Goal: Information Seeking & Learning: Learn about a topic

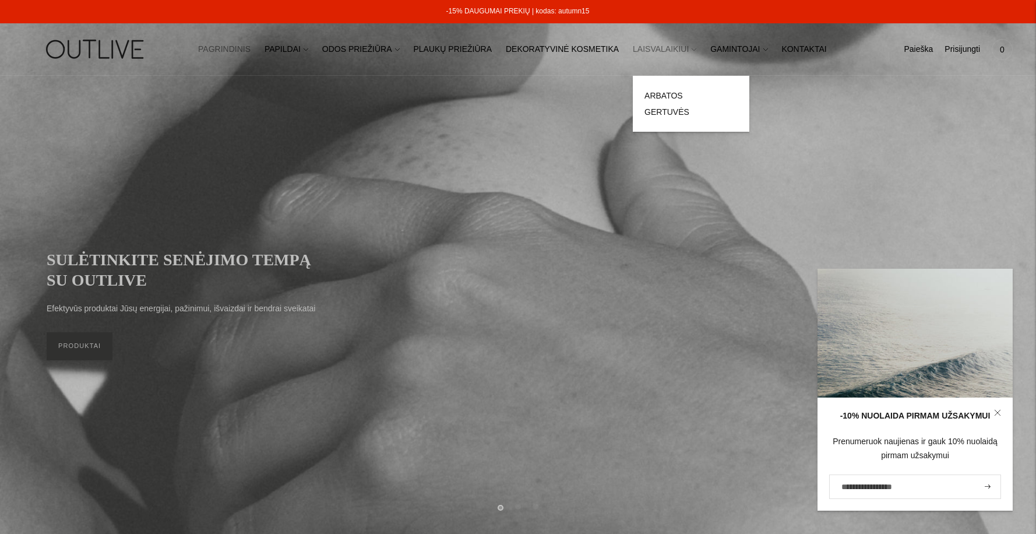
click at [647, 49] on link "LAISVALAIKIUI" at bounding box center [664, 50] width 63 height 26
click at [644, 92] on link "ARBATOS" at bounding box center [663, 95] width 38 height 9
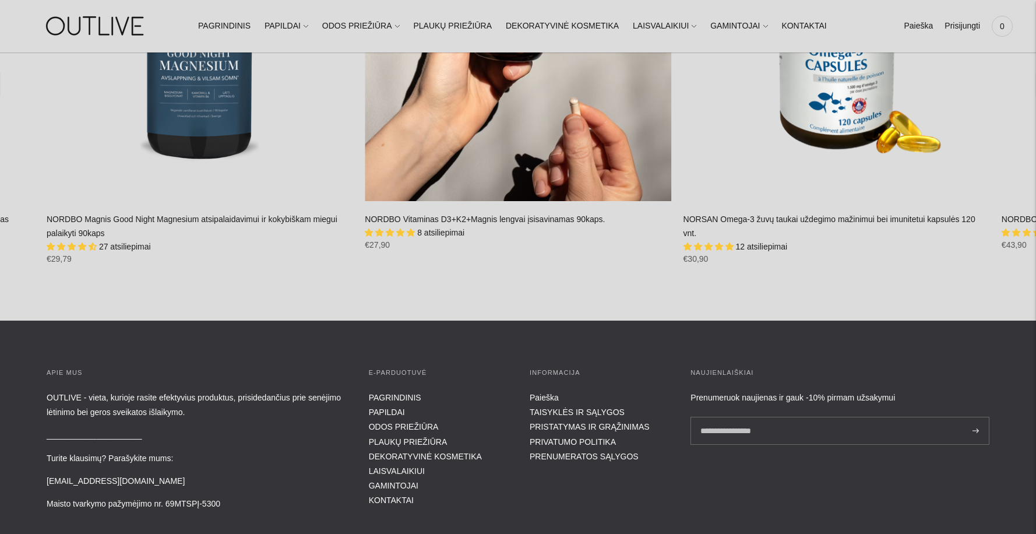
scroll to position [1631, 0]
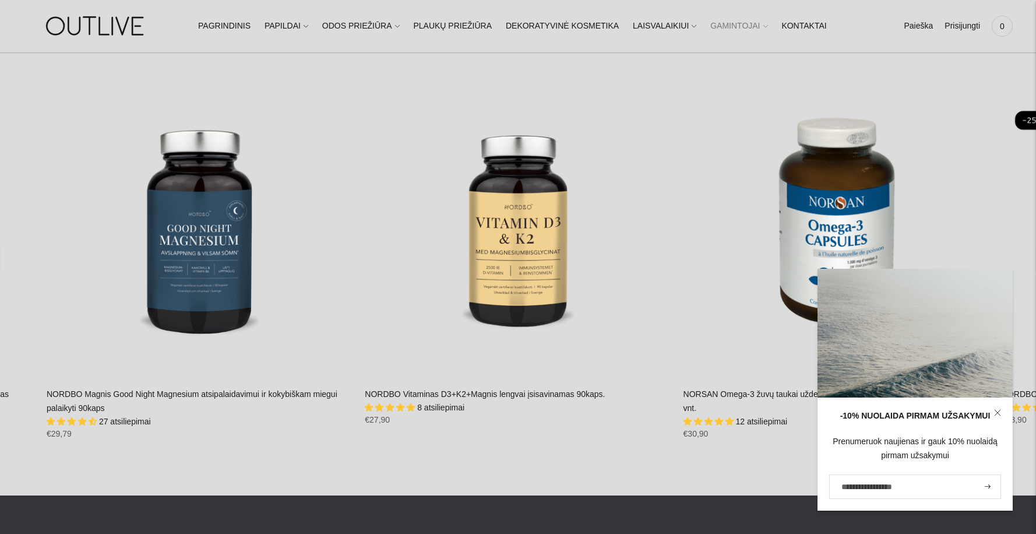
click at [728, 27] on link "GAMINTOJAI" at bounding box center [738, 26] width 57 height 26
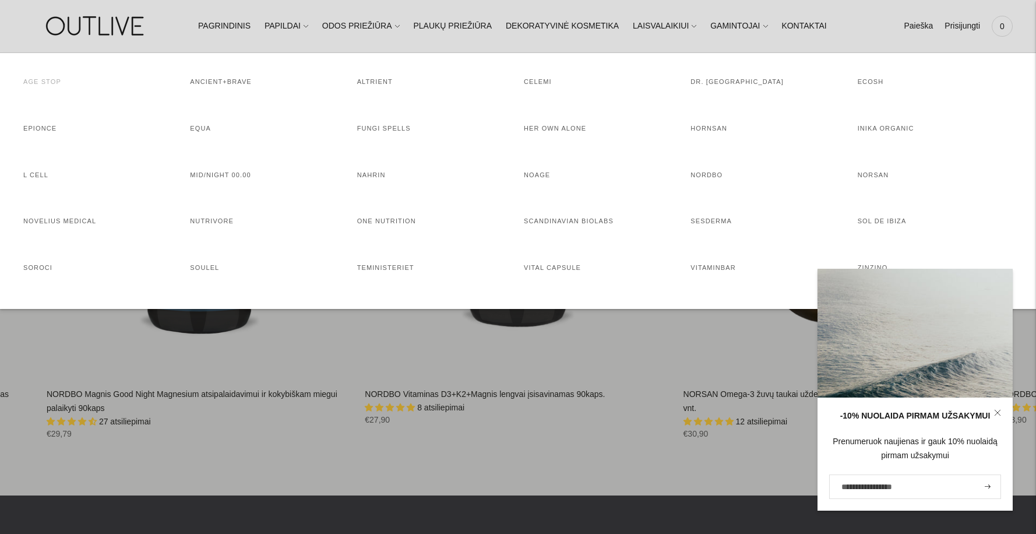
click at [35, 78] on link "AGE STOP" at bounding box center [42, 81] width 38 height 7
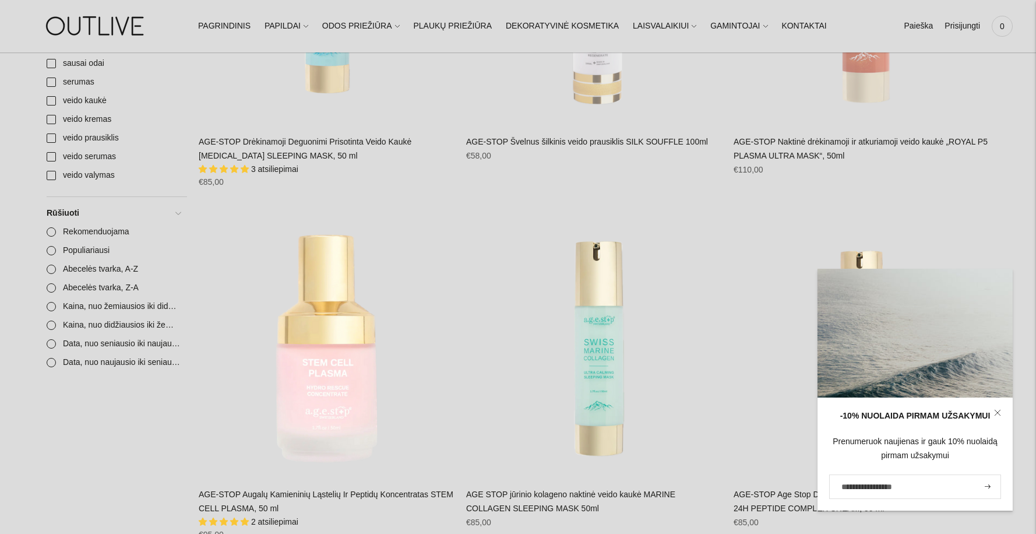
scroll to position [117, 0]
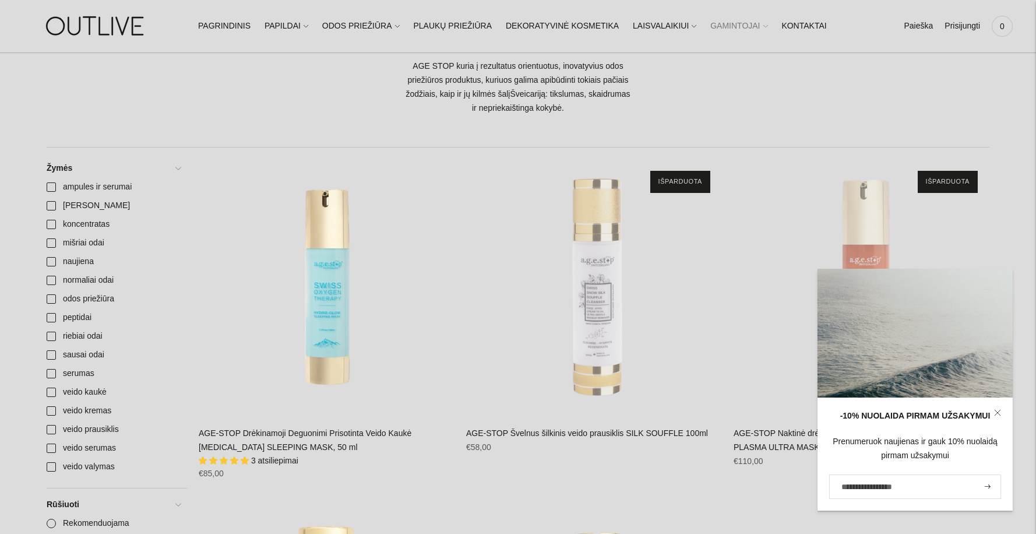
click at [710, 31] on link "GAMINTOJAI" at bounding box center [738, 26] width 57 height 26
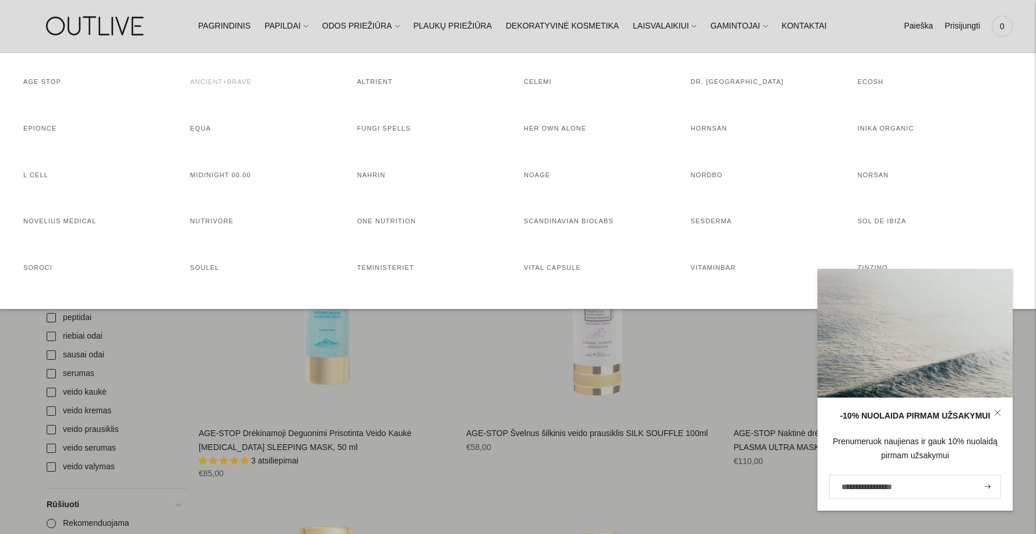
click at [221, 84] on link "ANCIENT+BRAVE" at bounding box center [220, 81] width 61 height 7
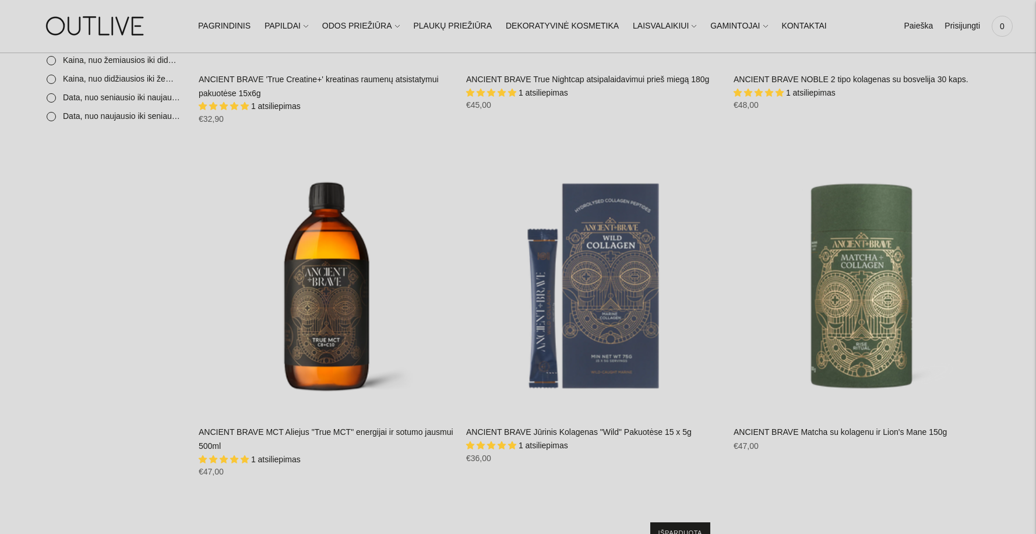
scroll to position [990, 0]
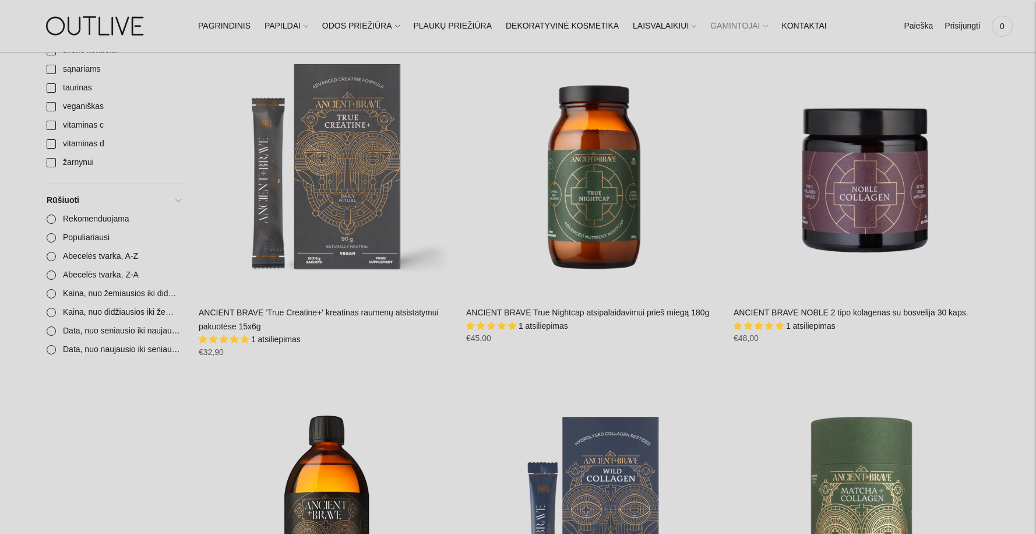
click at [711, 23] on link "GAMINTOJAI" at bounding box center [738, 26] width 57 height 26
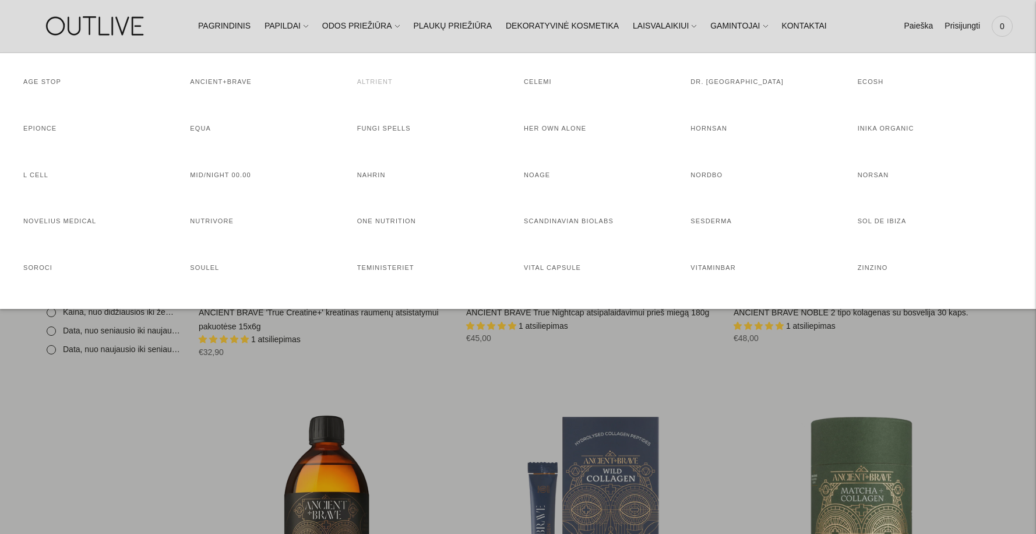
click at [371, 84] on link "ALTRIENT" at bounding box center [375, 81] width 36 height 7
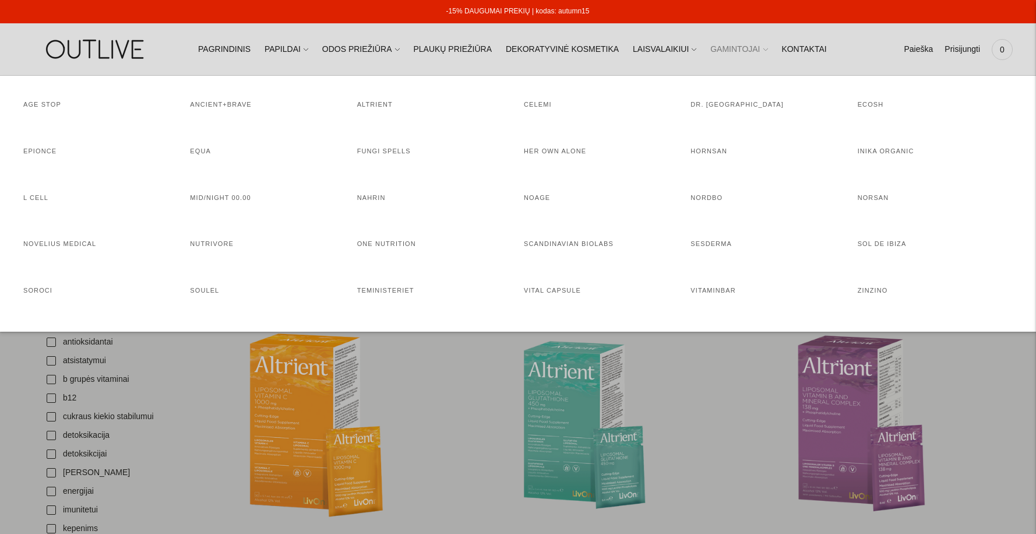
click at [710, 47] on link "GAMINTOJAI" at bounding box center [738, 50] width 57 height 26
click at [538, 104] on link "CELEMI" at bounding box center [538, 104] width 28 height 7
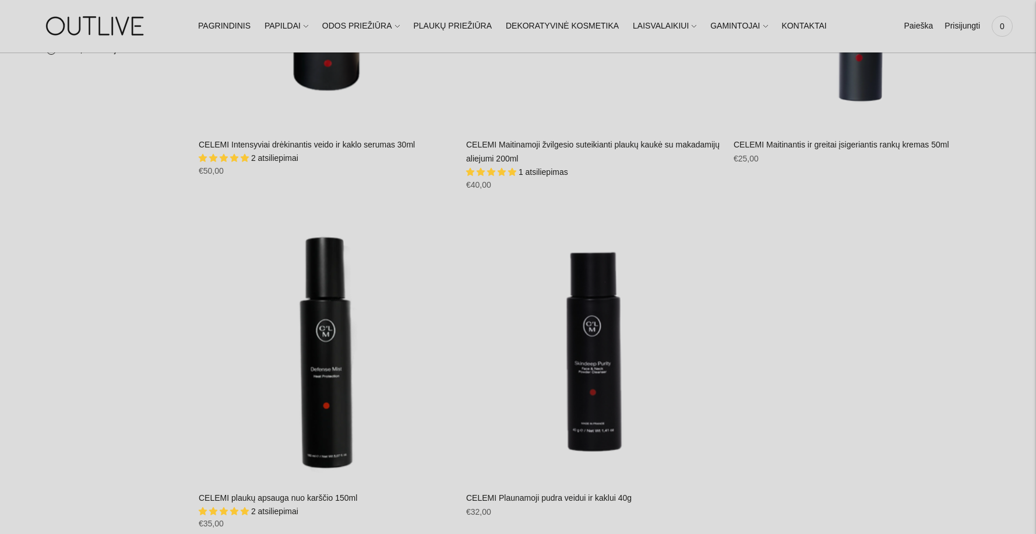
scroll to position [466, 0]
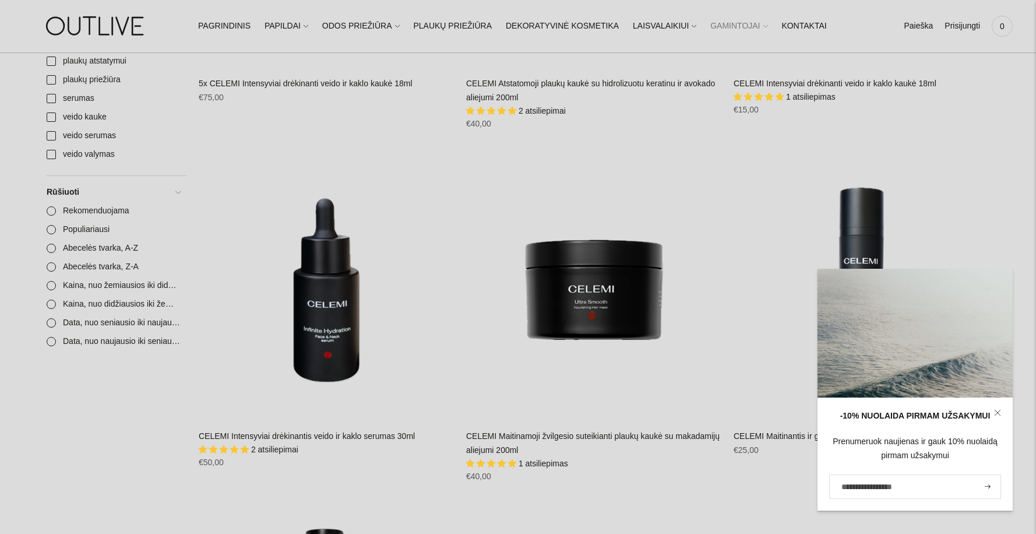
click at [716, 31] on link "GAMINTOJAI" at bounding box center [738, 26] width 57 height 26
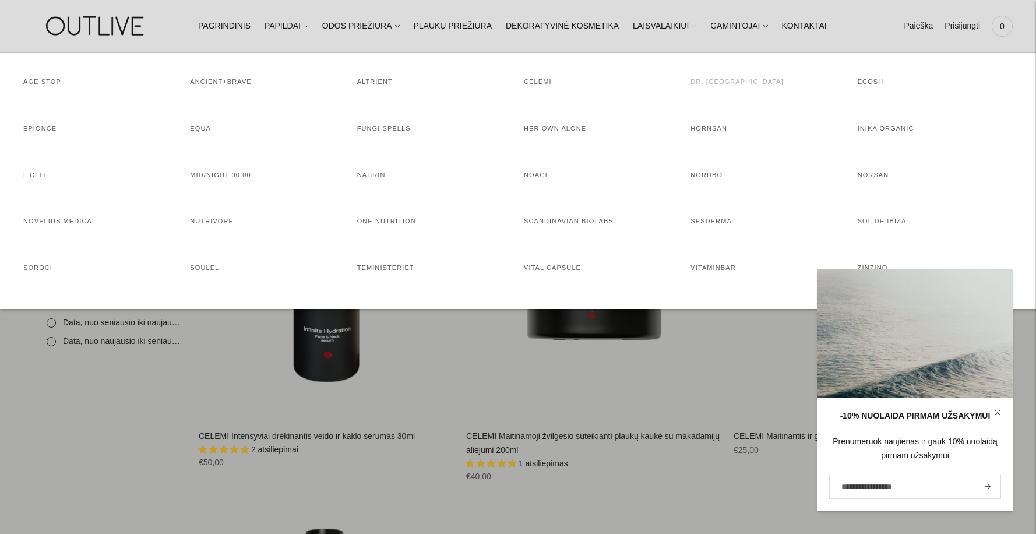
click at [719, 84] on link "DR. [GEOGRAPHIC_DATA]" at bounding box center [736, 81] width 93 height 7
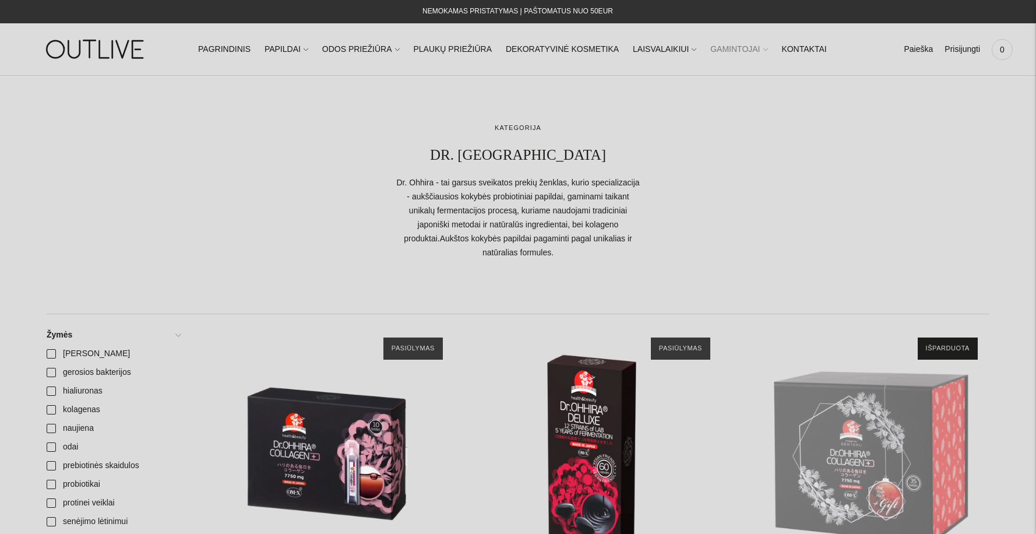
click at [729, 49] on link "GAMINTOJAI" at bounding box center [738, 50] width 57 height 26
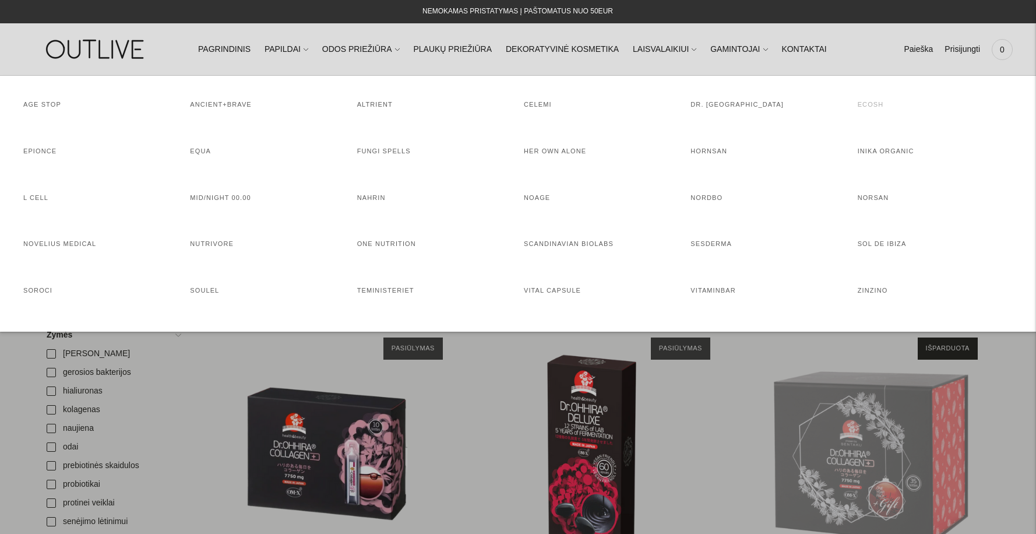
click at [863, 103] on link "ECOSH" at bounding box center [871, 104] width 26 height 7
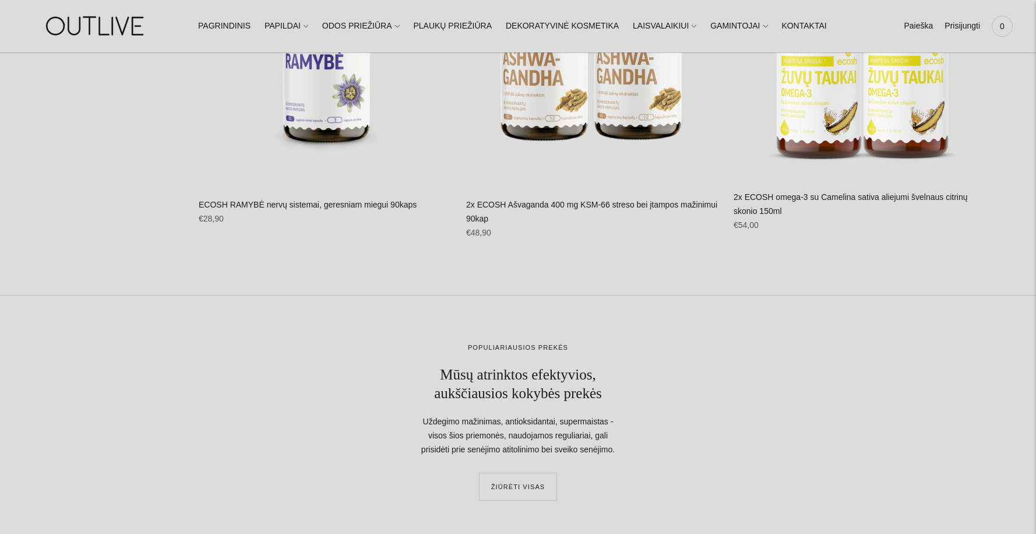
scroll to position [1223, 0]
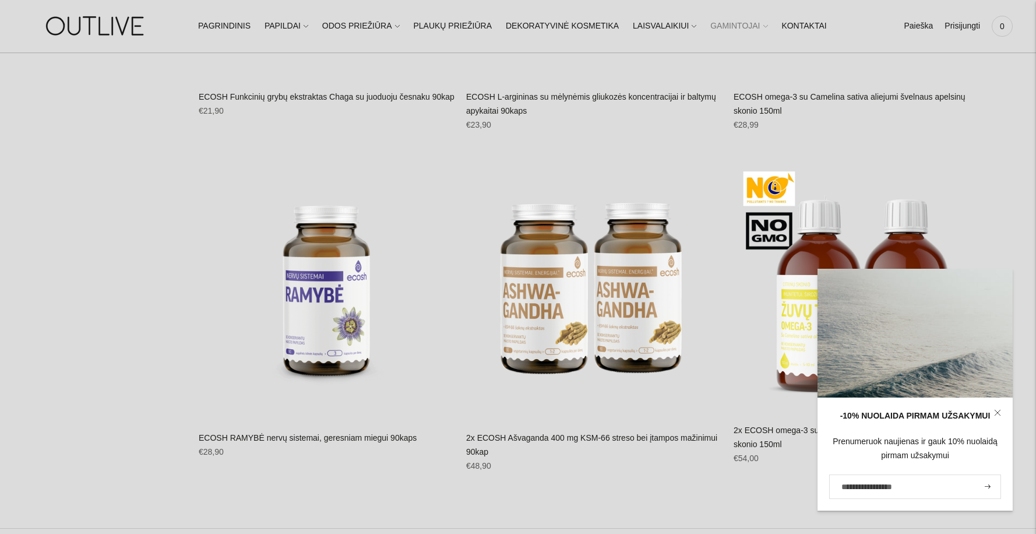
click at [728, 29] on link "GAMINTOJAI" at bounding box center [738, 26] width 57 height 26
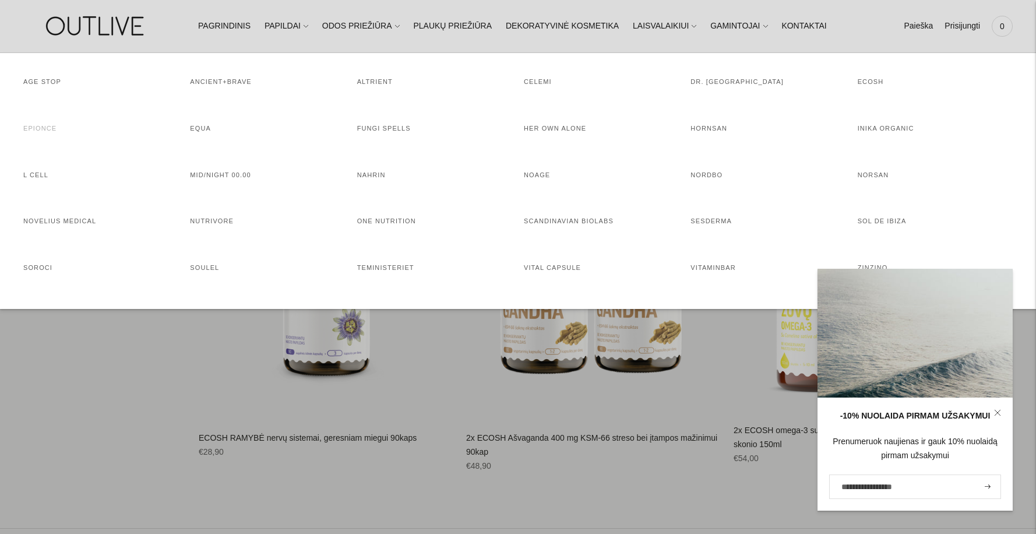
click at [45, 132] on link "EPIONCE" at bounding box center [39, 128] width 33 height 7
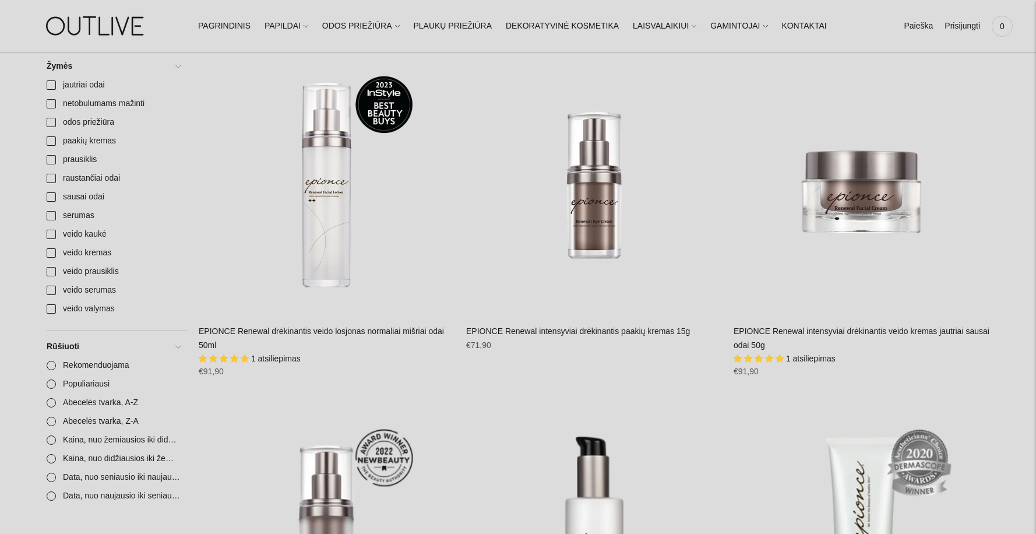
scroll to position [117, 0]
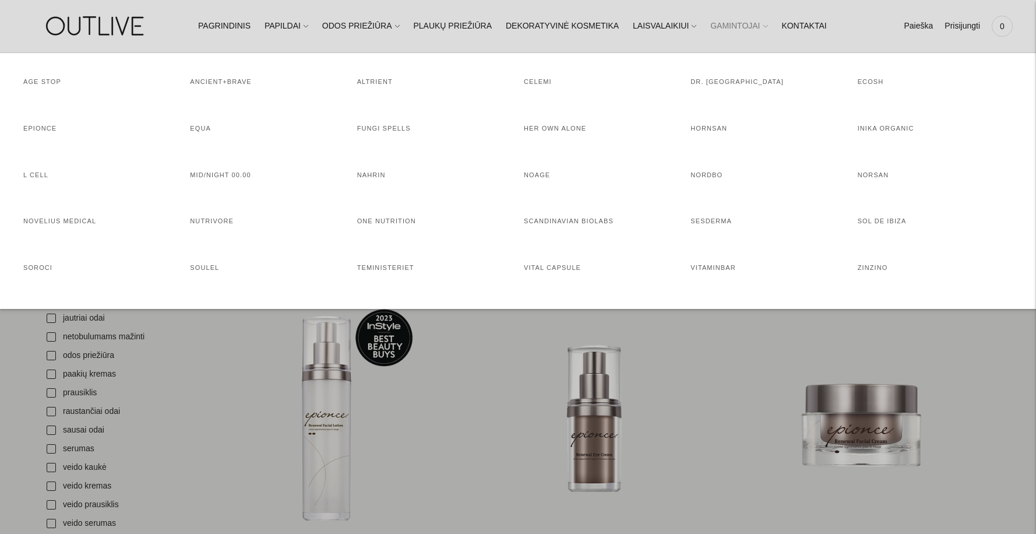
click at [737, 30] on link "GAMINTOJAI" at bounding box center [738, 26] width 57 height 26
click at [195, 130] on link "EQUA" at bounding box center [200, 128] width 21 height 7
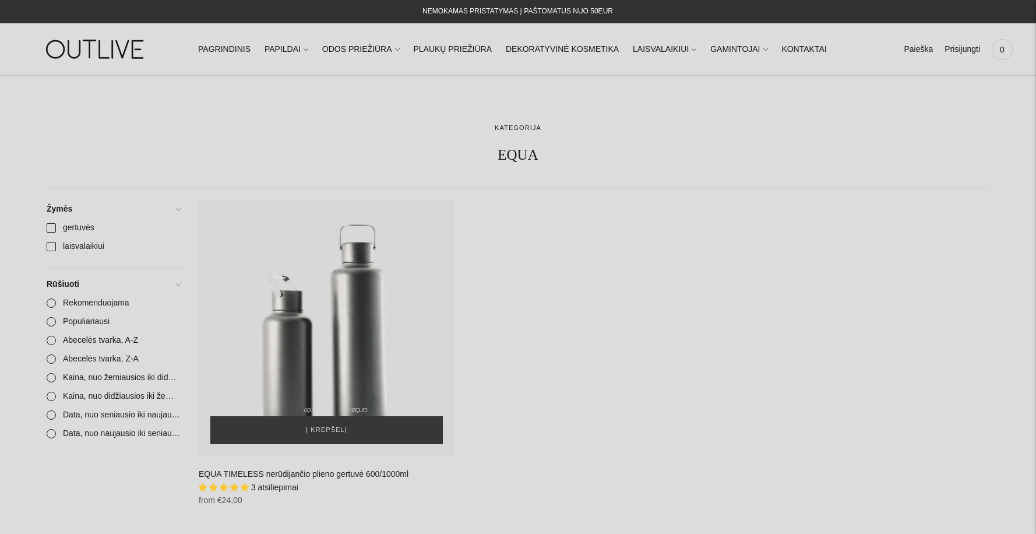
click at [337, 282] on div "EQUA TIMELESS nerūdijančio plieno gertuvė 600/1000ml\a" at bounding box center [327, 328] width 256 height 256
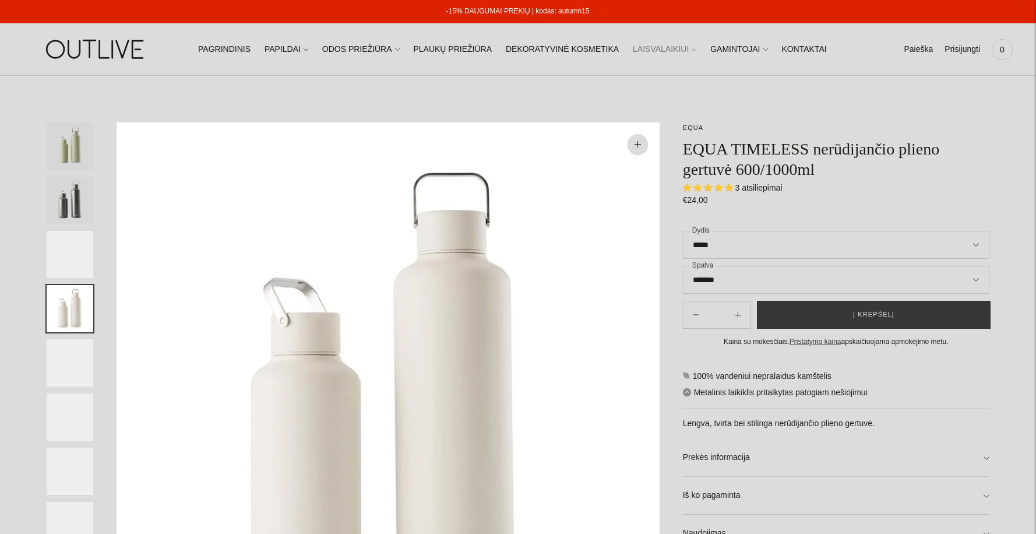
select select "**********"
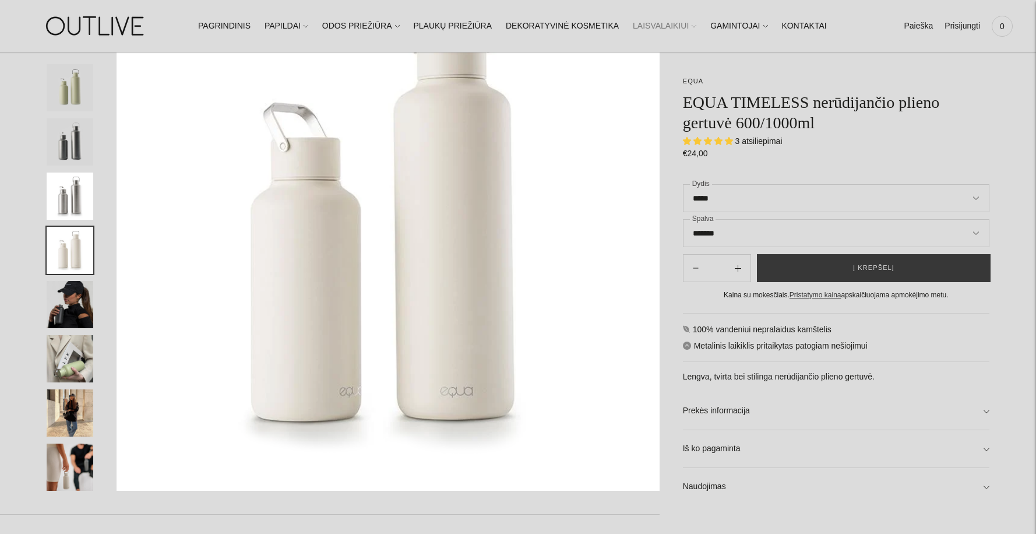
click at [70, 144] on img "Translation missing: en.general.accessibility.image_thumbail" at bounding box center [70, 141] width 47 height 47
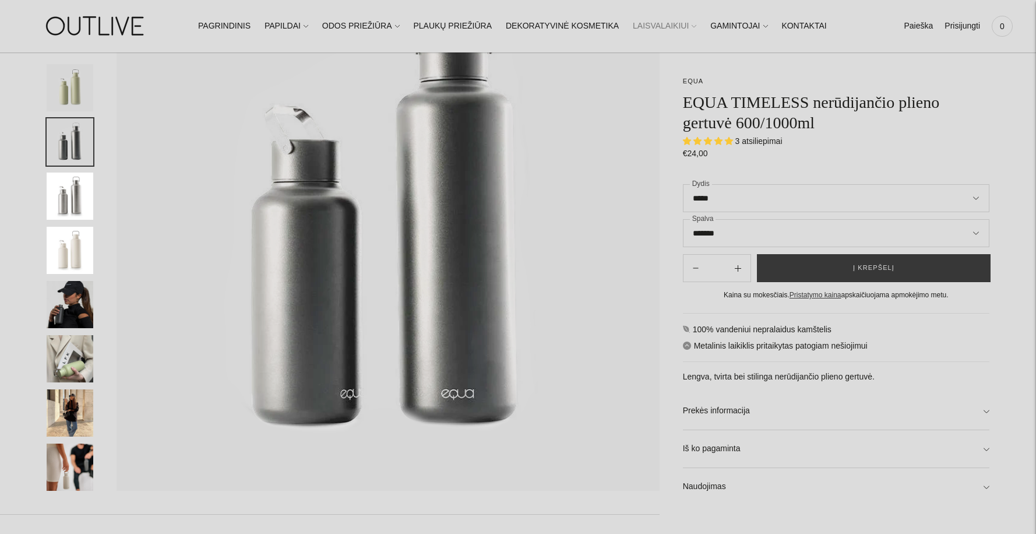
click at [66, 233] on img "Translation missing: en.general.accessibility.image_thumbail" at bounding box center [70, 250] width 47 height 47
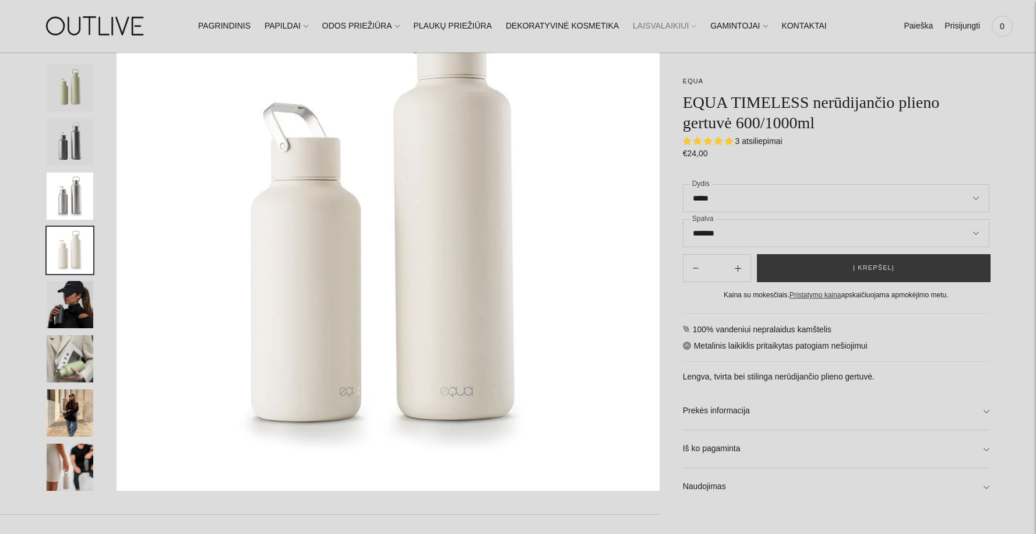
click at [74, 294] on img "Translation missing: en.general.accessibility.image_thumbail" at bounding box center [70, 304] width 47 height 47
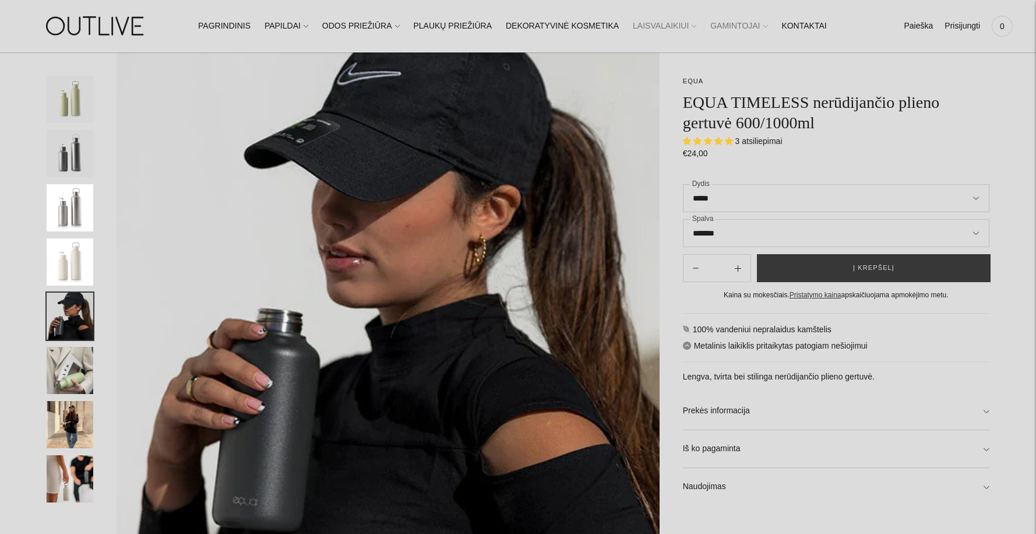
click at [717, 23] on link "GAMINTOJAI" at bounding box center [738, 26] width 57 height 26
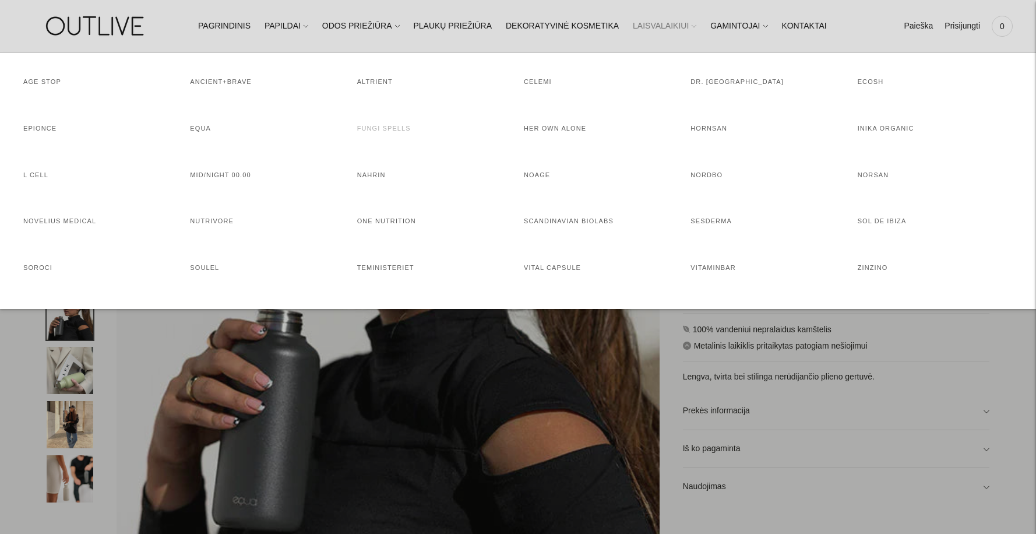
click at [377, 129] on link "FUNGI SPELLS" at bounding box center [384, 128] width 54 height 7
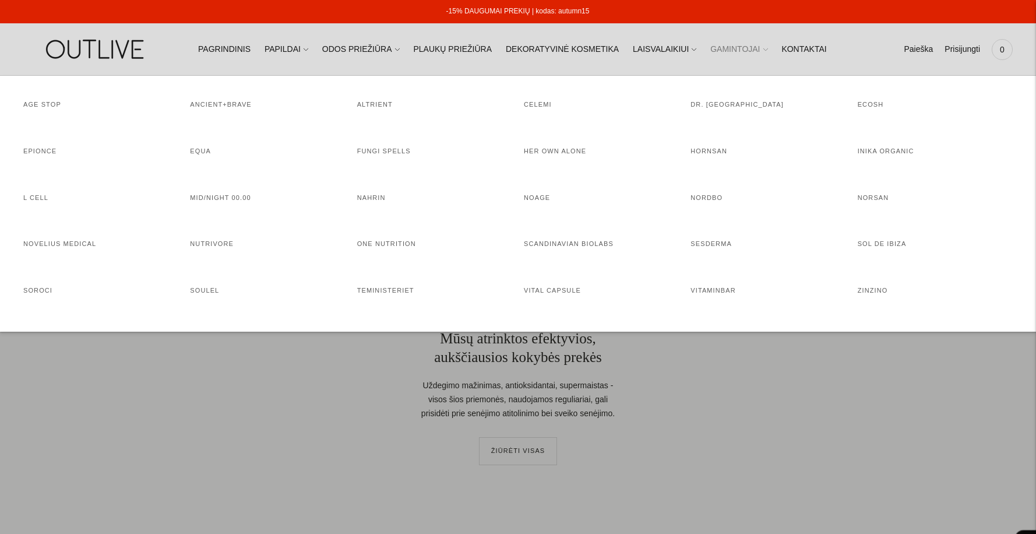
click at [733, 50] on link "GAMINTOJAI" at bounding box center [738, 50] width 57 height 26
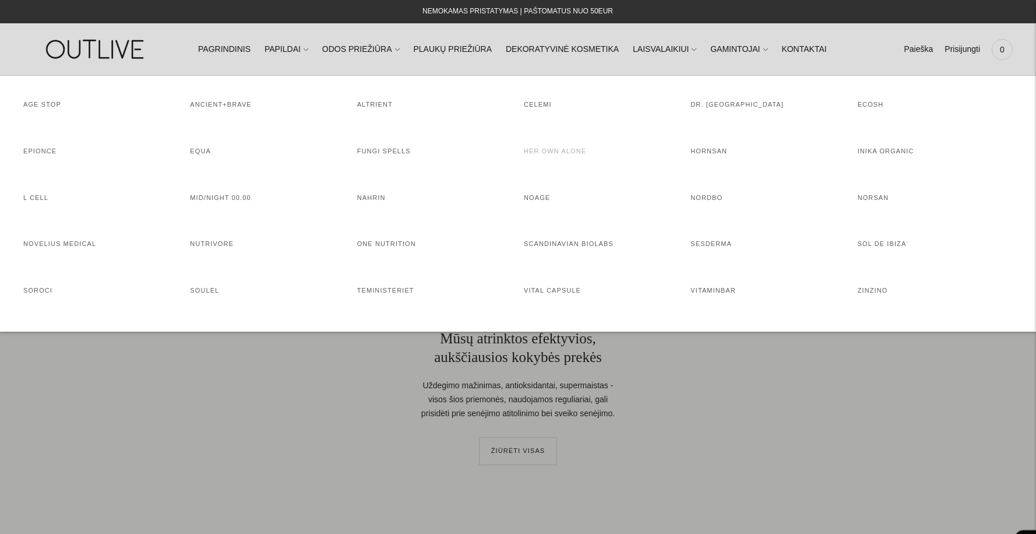
click at [571, 151] on link "HER OWN ALONE" at bounding box center [555, 150] width 62 height 7
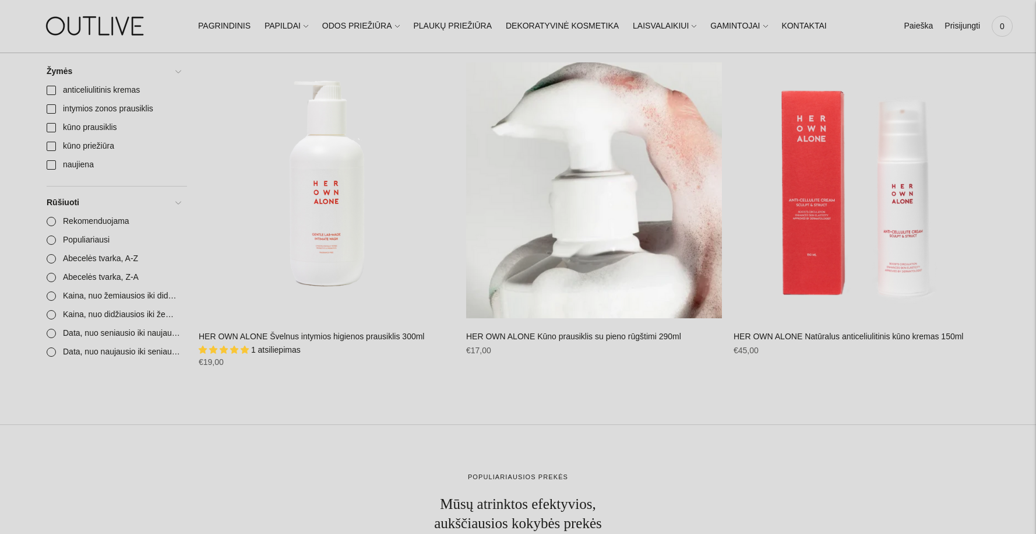
scroll to position [58, 0]
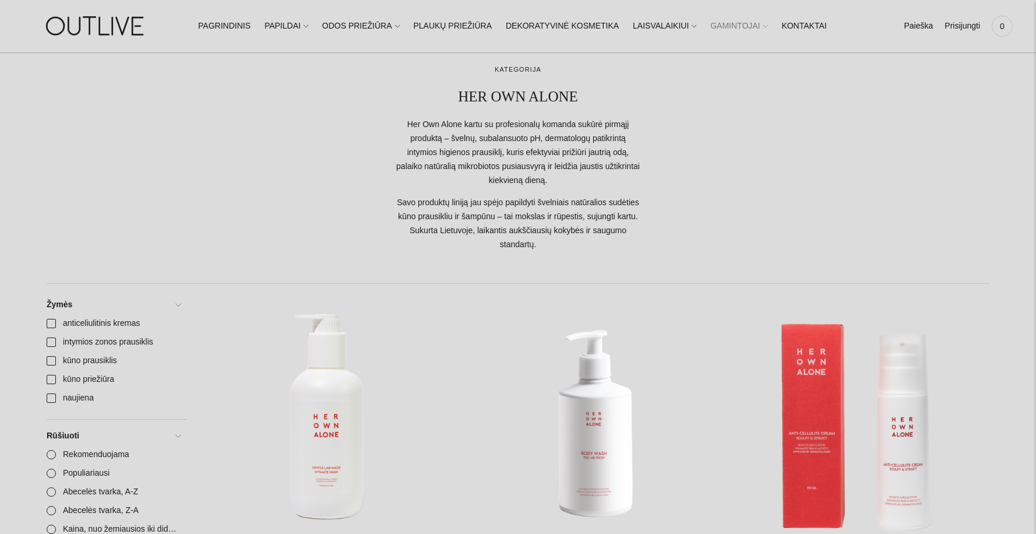
click at [711, 25] on link "GAMINTOJAI" at bounding box center [738, 26] width 57 height 26
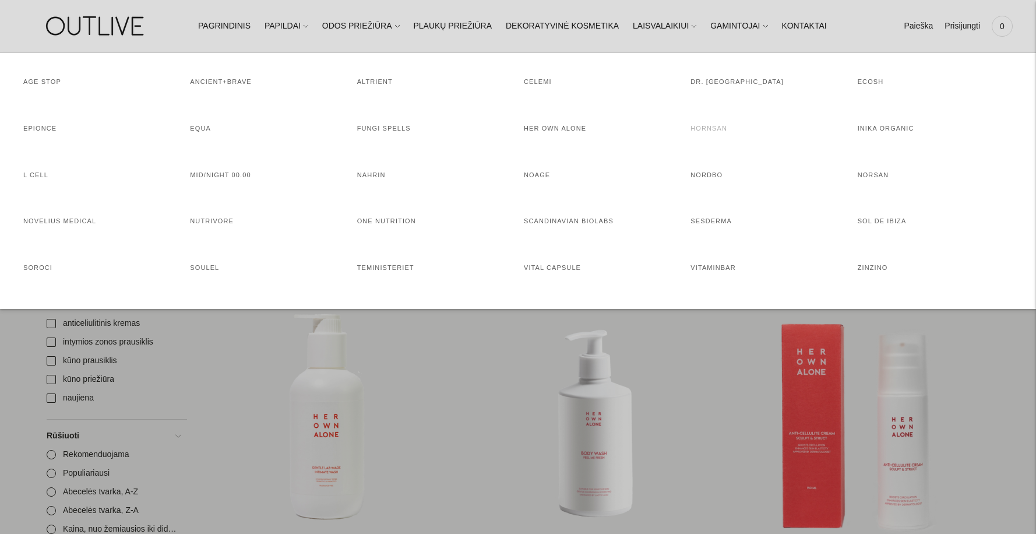
click at [710, 132] on link "HORNSAN" at bounding box center [708, 128] width 37 height 7
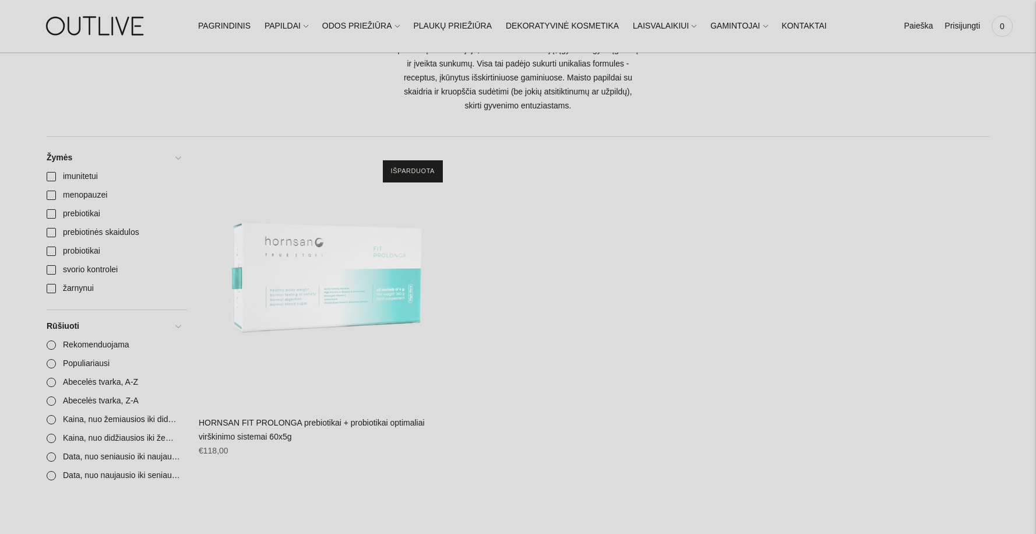
scroll to position [58, 0]
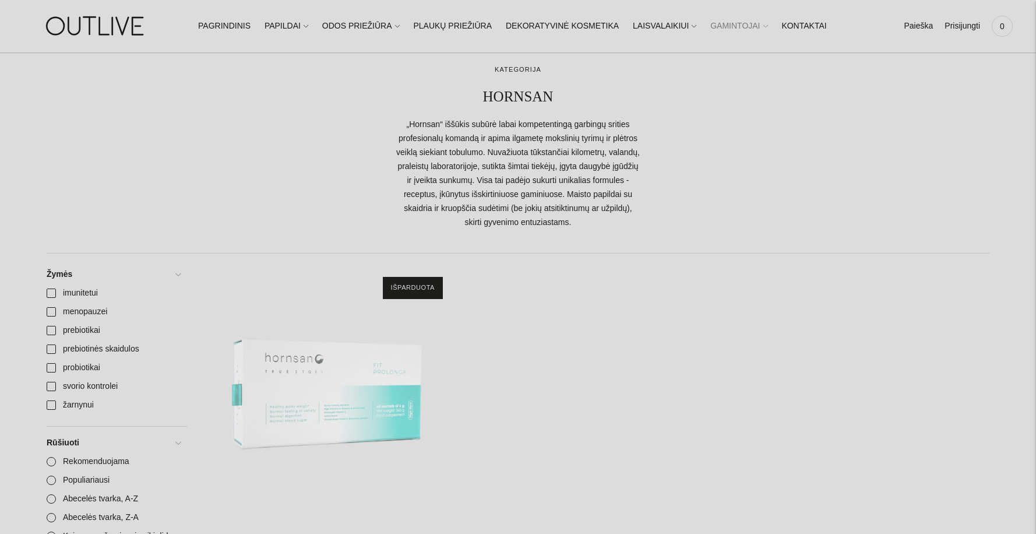
click at [720, 23] on link "GAMINTOJAI" at bounding box center [738, 26] width 57 height 26
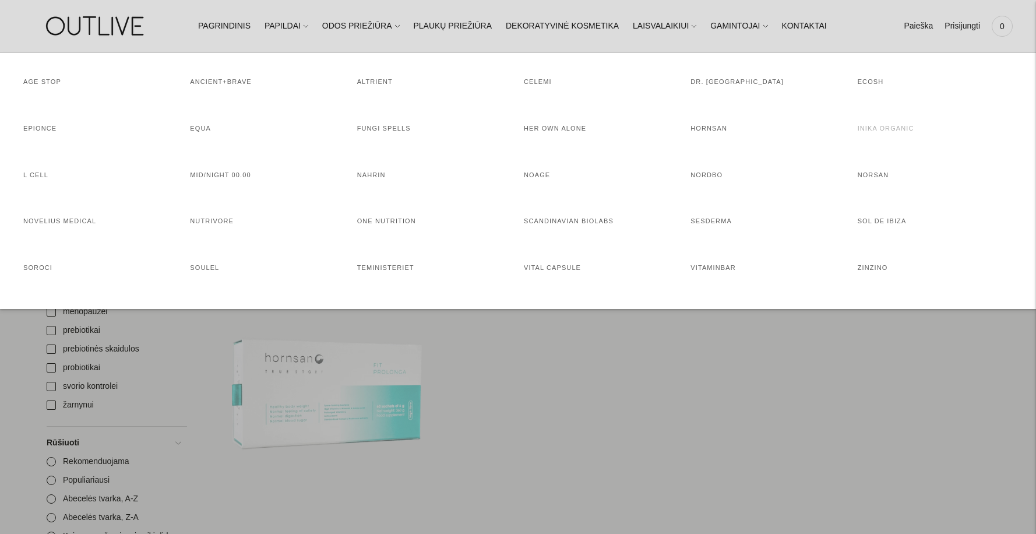
click at [865, 125] on link "INIKA ORGANIC" at bounding box center [886, 128] width 57 height 7
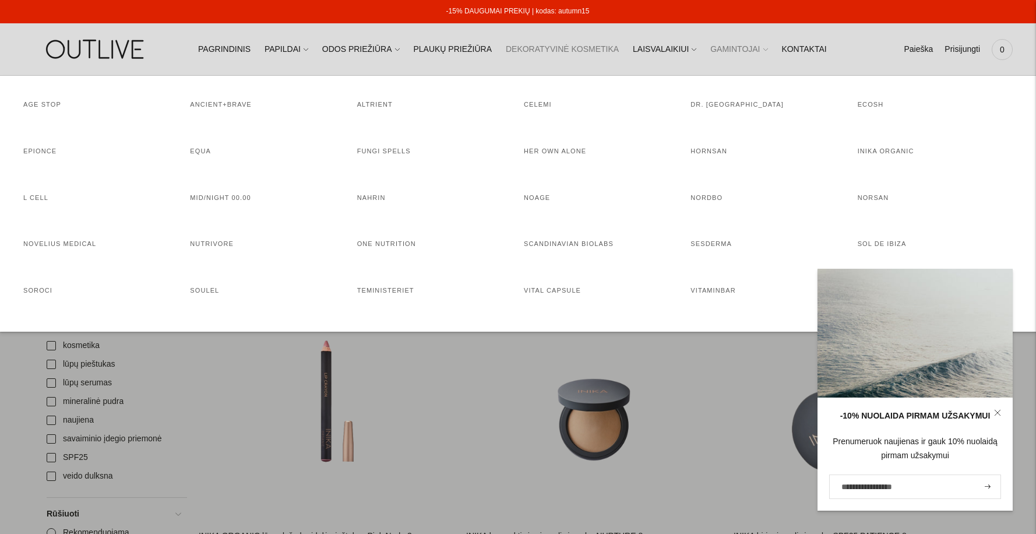
click at [725, 50] on link "GAMINTOJAI" at bounding box center [738, 50] width 57 height 26
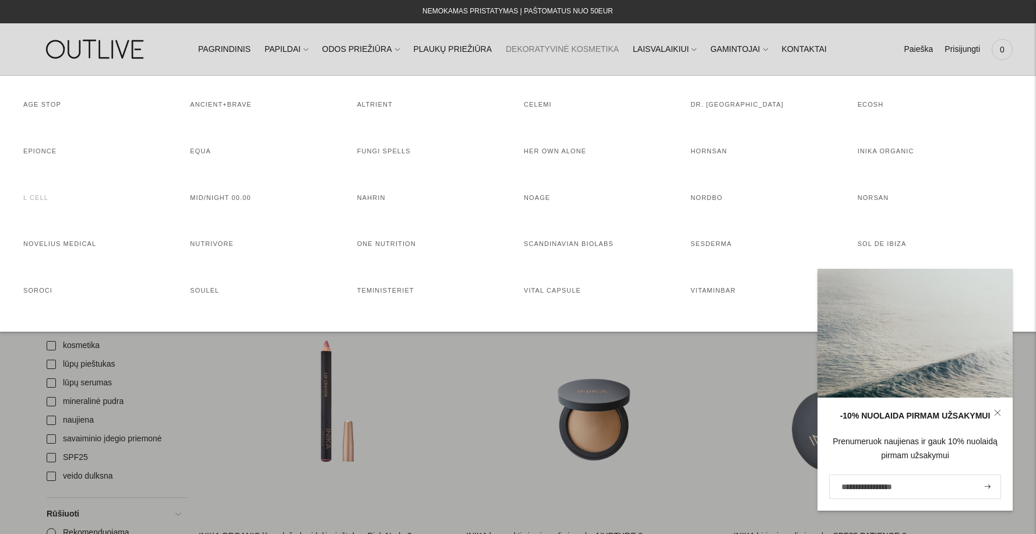
click at [27, 199] on link "L CELL" at bounding box center [35, 197] width 25 height 7
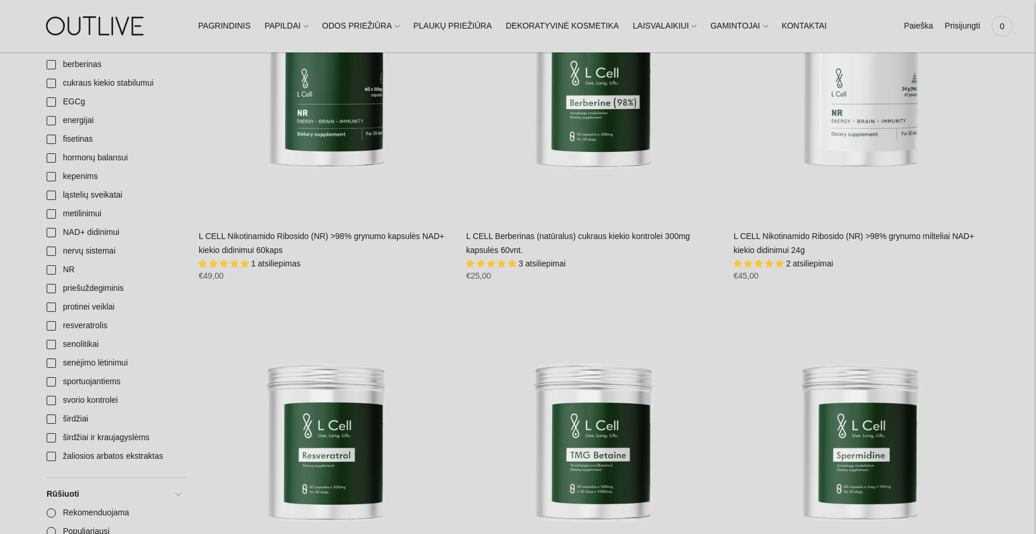
scroll to position [233, 0]
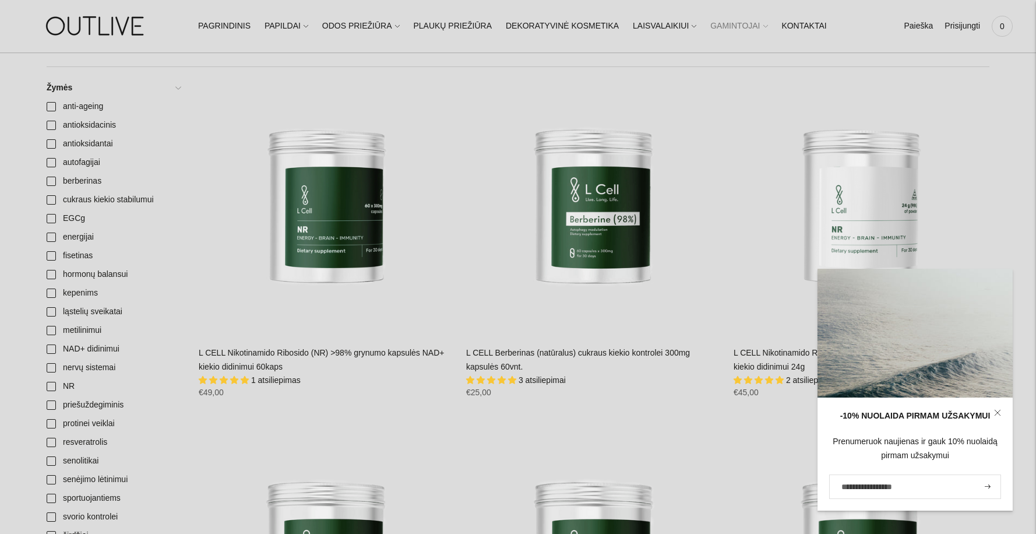
click at [712, 28] on link "GAMINTOJAI" at bounding box center [738, 26] width 57 height 26
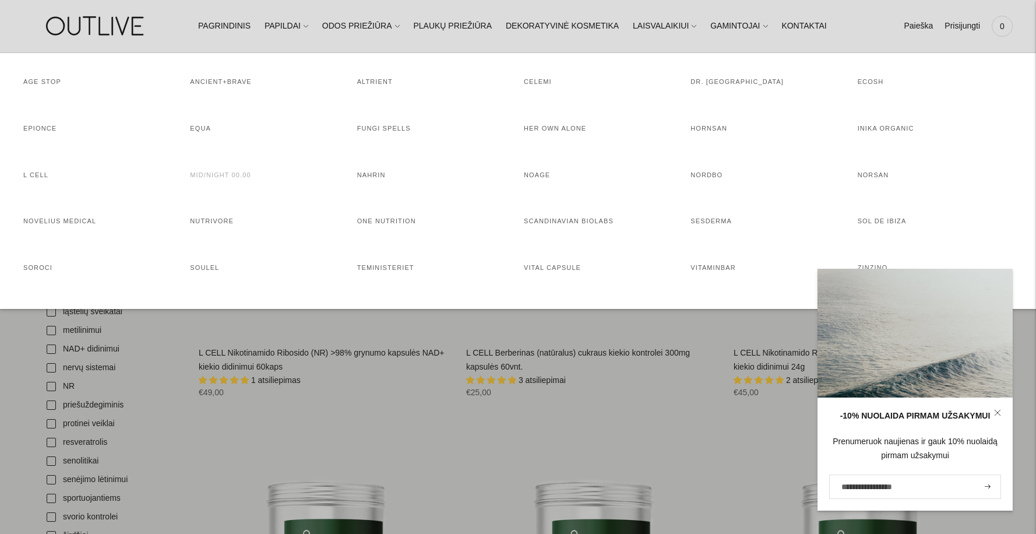
click at [209, 175] on link "MID/NIGHT 00.00" at bounding box center [220, 174] width 61 height 7
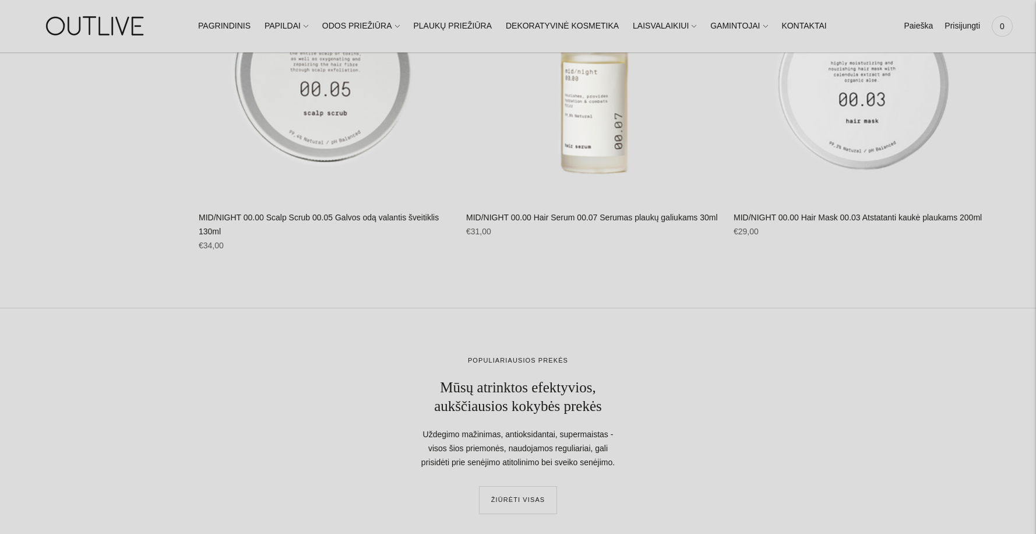
scroll to position [1631, 0]
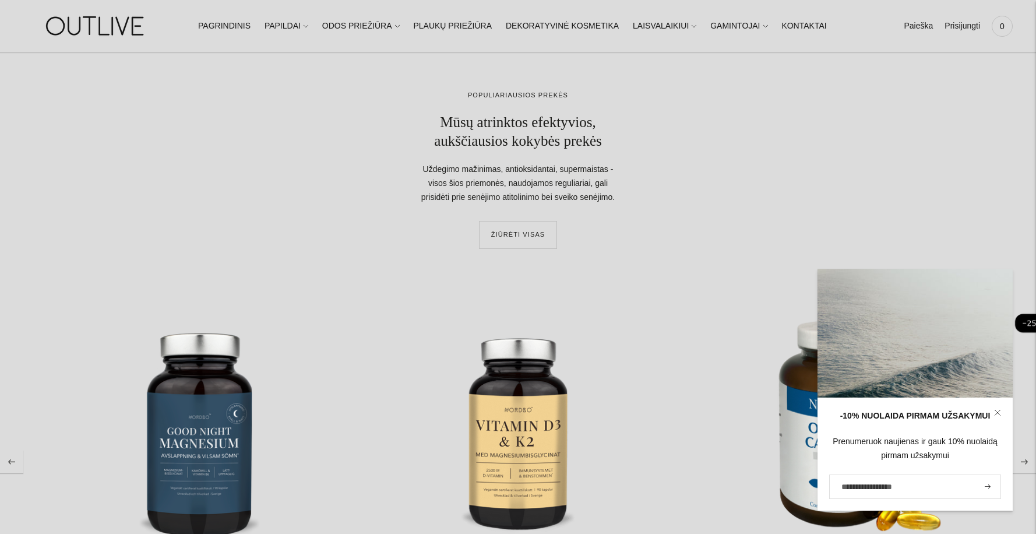
scroll to position [1488, 0]
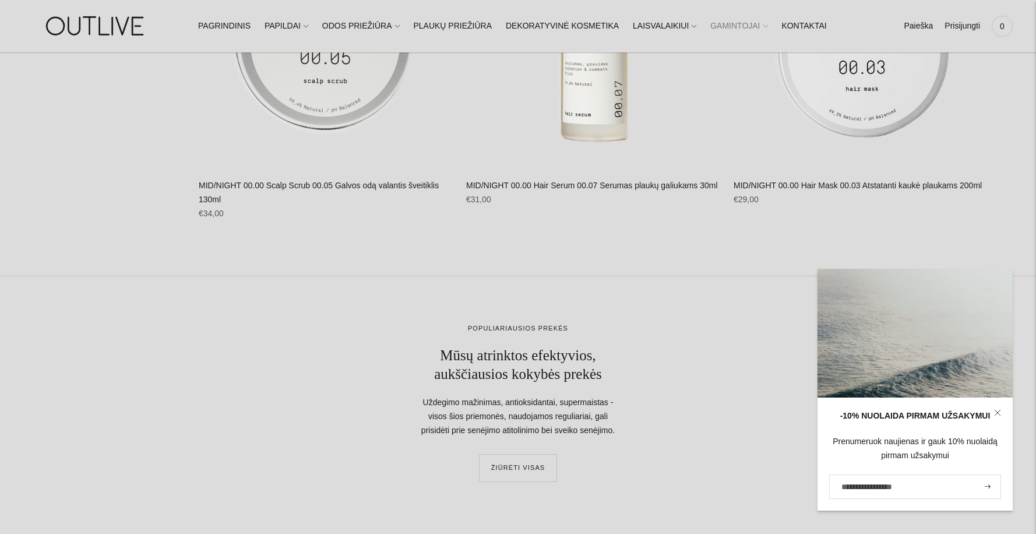
click at [732, 30] on link "GAMINTOJAI" at bounding box center [738, 26] width 57 height 26
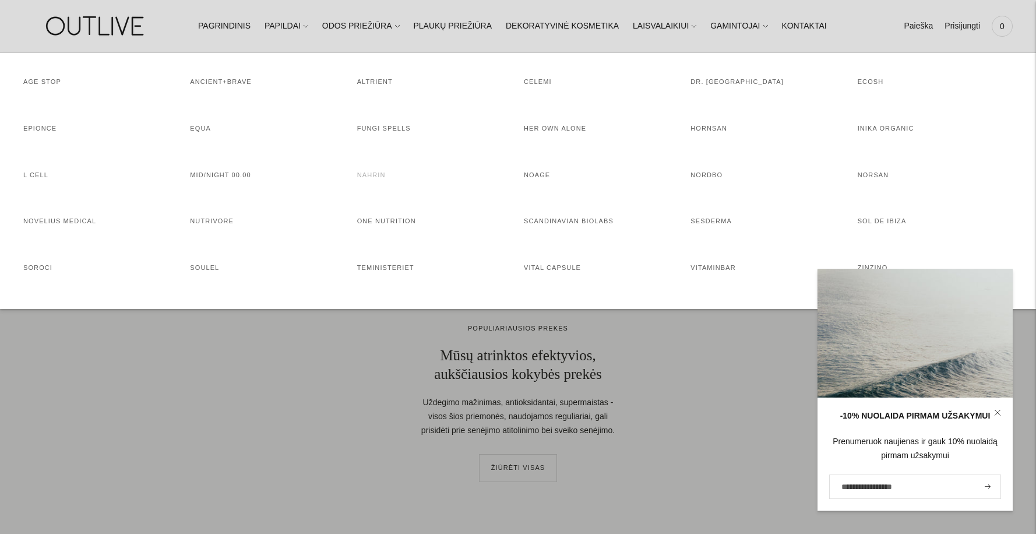
click at [359, 176] on link "NAHRIN" at bounding box center [371, 174] width 29 height 7
